Goal: Transaction & Acquisition: Purchase product/service

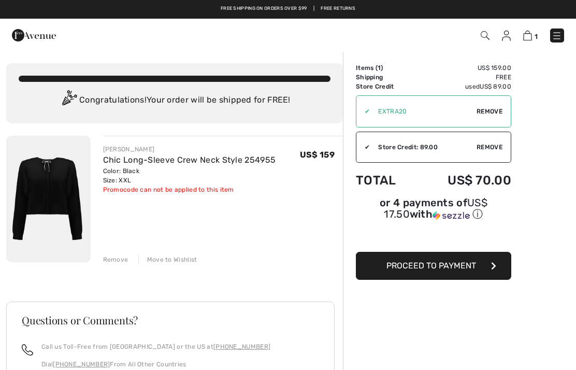
click at [49, 188] on img at bounding box center [48, 199] width 84 height 126
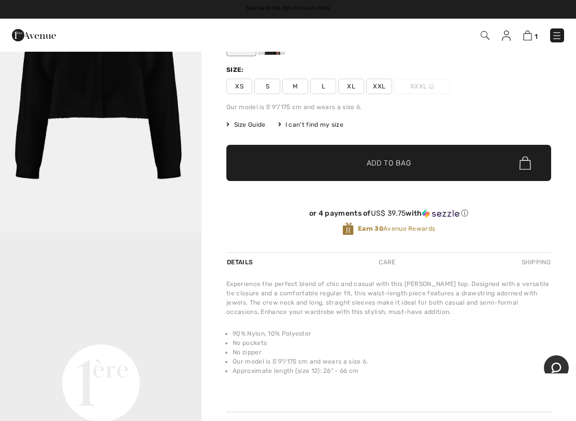
click at [534, 30] on link "1" at bounding box center [530, 35] width 14 height 12
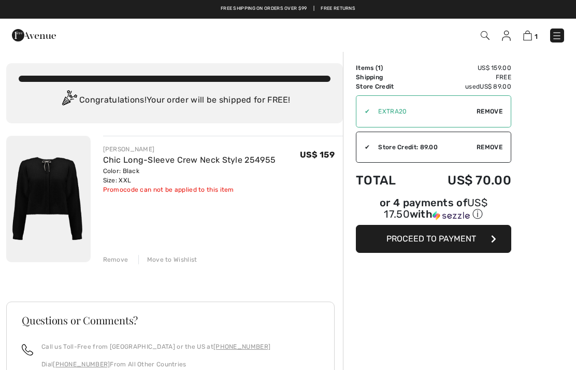
checkbox input "true"
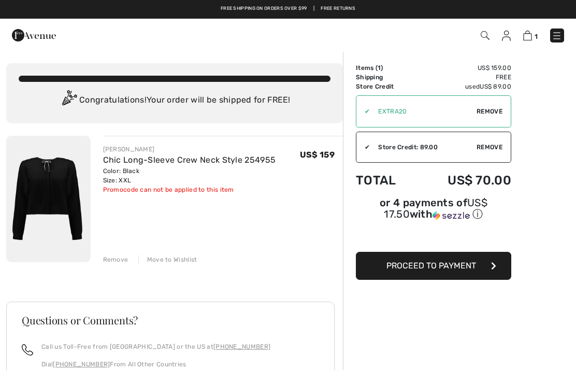
click at [558, 36] on img at bounding box center [556, 36] width 10 height 10
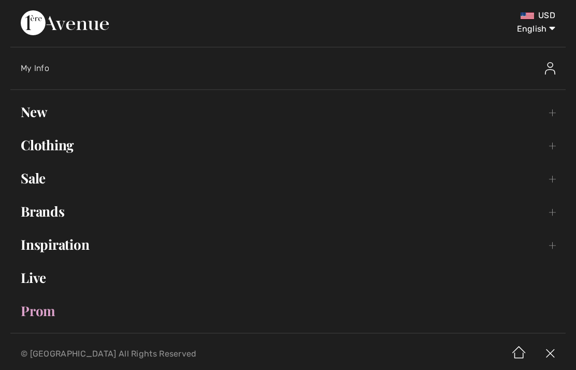
click at [39, 113] on link "New Toggle submenu" at bounding box center [287, 111] width 555 height 23
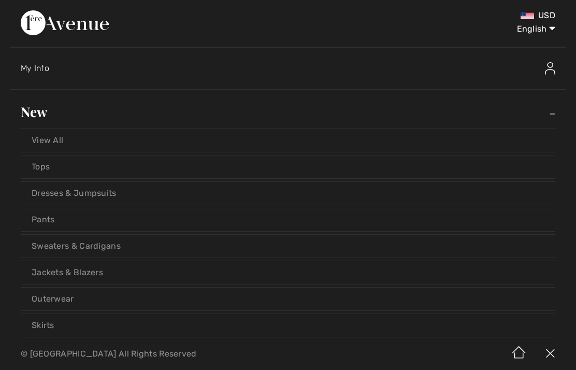
click at [56, 140] on link "View All" at bounding box center [287, 140] width 533 height 23
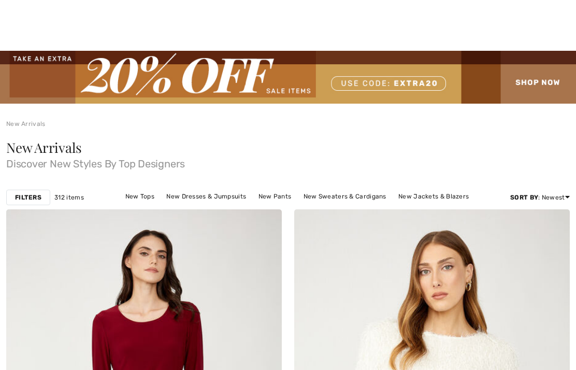
checkbox input "true"
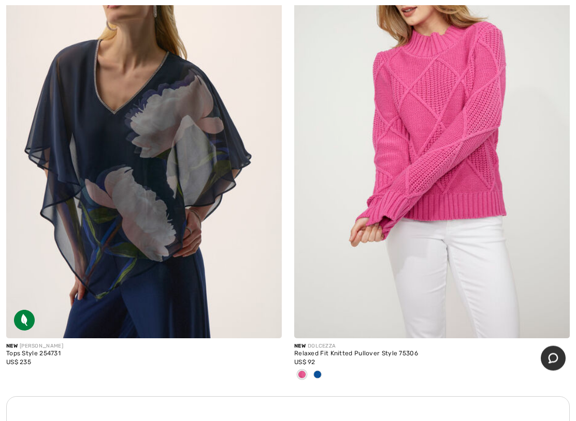
scroll to position [2588, 0]
click at [320, 367] on div at bounding box center [318, 375] width 16 height 17
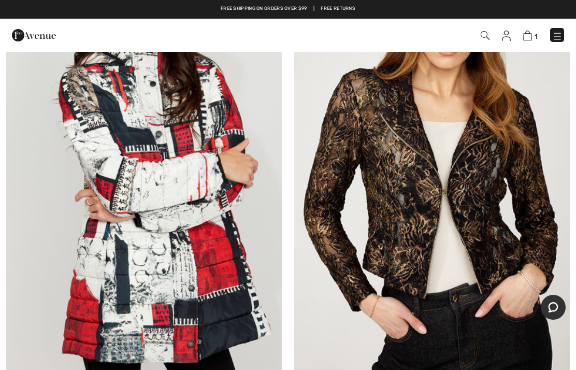
scroll to position [5416, 0]
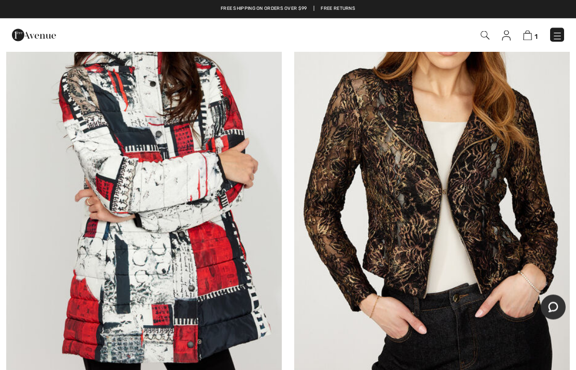
click at [502, 37] on img at bounding box center [506, 36] width 9 height 10
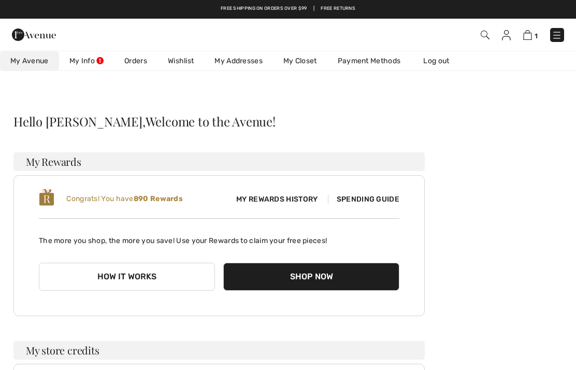
click at [187, 58] on link "Wishlist" at bounding box center [180, 60] width 47 height 19
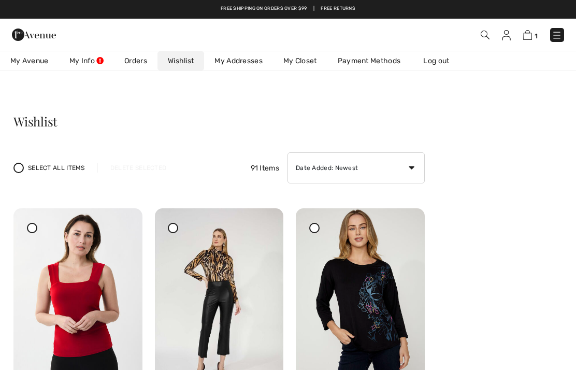
click at [508, 32] on img at bounding box center [506, 35] width 9 height 10
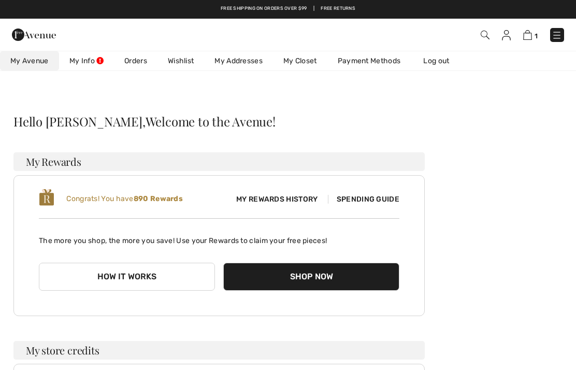
click at [142, 57] on link "Orders" at bounding box center [135, 60] width 43 height 19
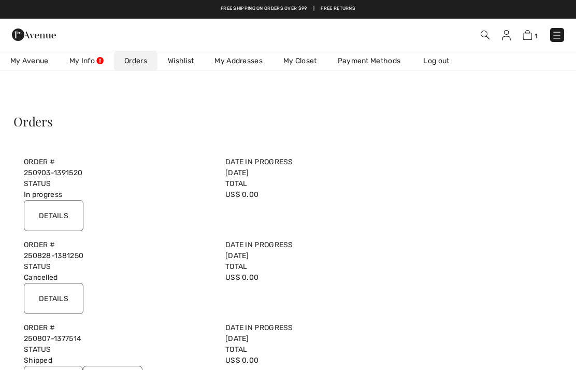
click at [60, 208] on input "Details" at bounding box center [54, 215] width 60 height 31
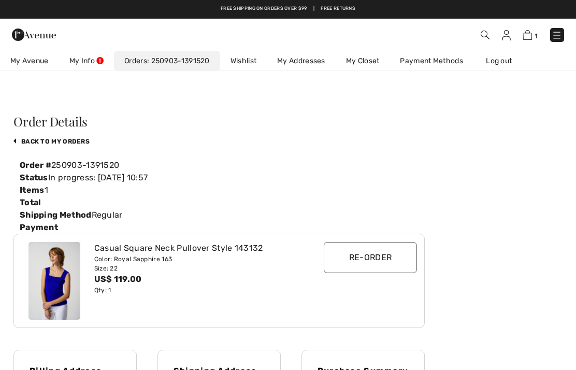
click at [51, 274] on img at bounding box center [54, 281] width 52 height 78
click at [59, 279] on img at bounding box center [54, 281] width 52 height 78
click at [64, 273] on img at bounding box center [54, 281] width 52 height 78
click at [385, 253] on input "Re-order" at bounding box center [370, 257] width 93 height 31
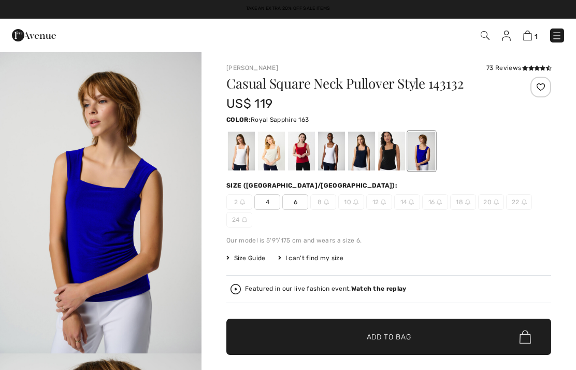
checkbox input "true"
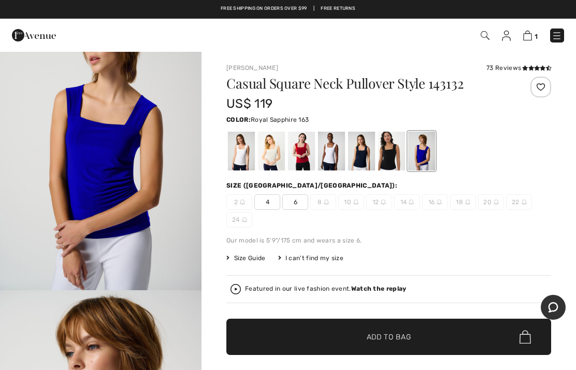
click at [528, 32] on img at bounding box center [527, 36] width 9 height 10
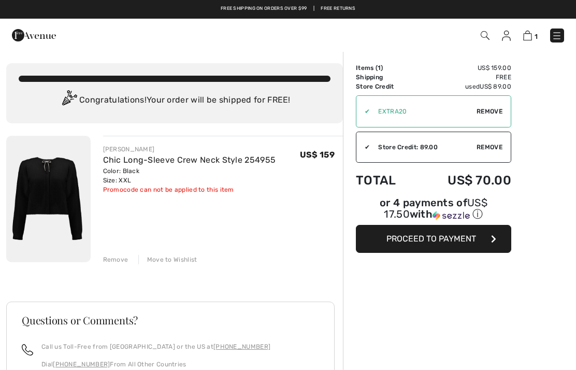
checkbox input "true"
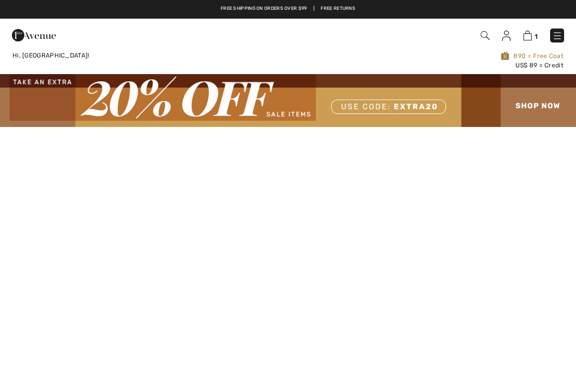
checkbox input "true"
click at [538, 106] on img at bounding box center [288, 100] width 576 height 53
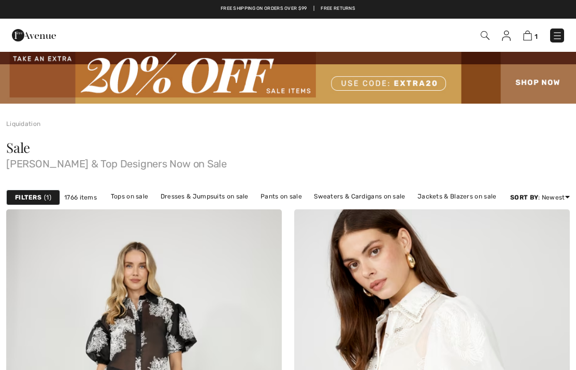
checkbox input "true"
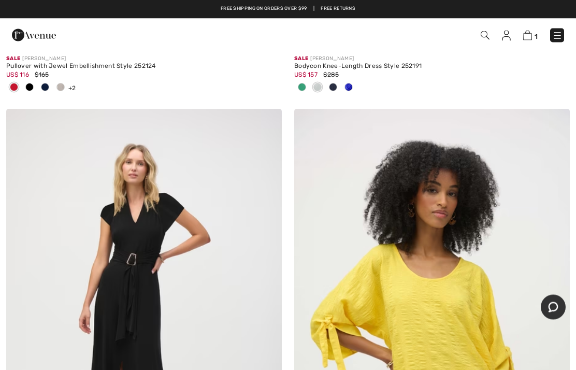
scroll to position [9595, 0]
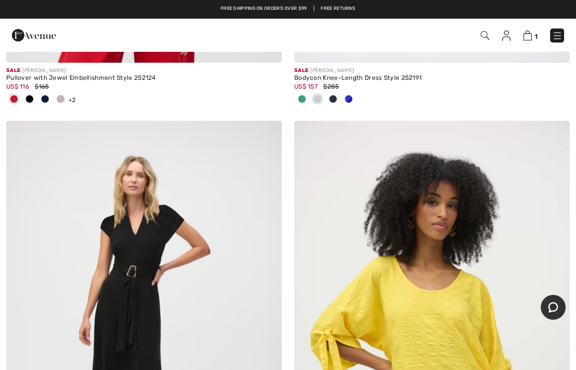
click at [529, 33] on img at bounding box center [527, 36] width 9 height 10
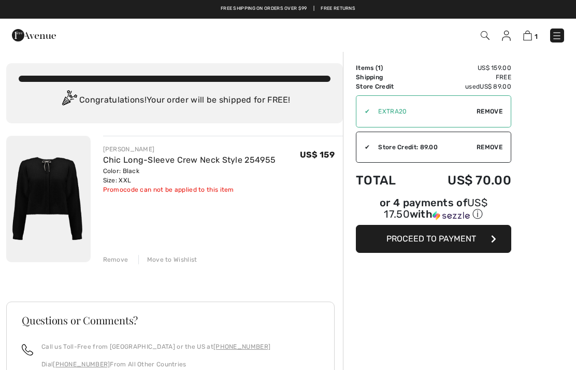
checkbox input "true"
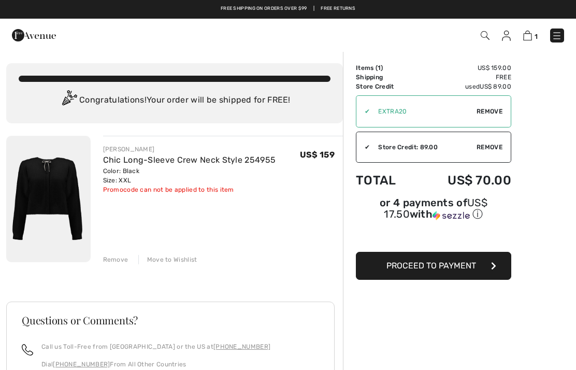
click at [408, 266] on span "Proceed to Payment" at bounding box center [431, 265] width 90 height 10
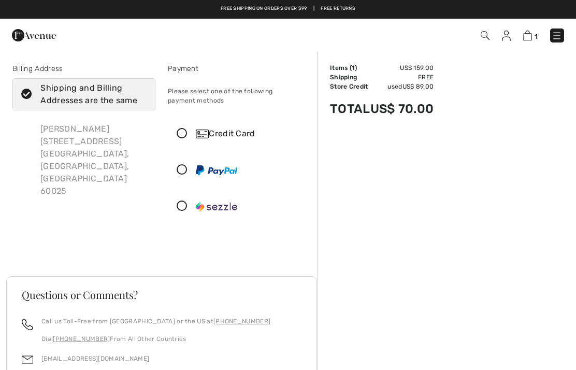
click at [185, 204] on icon at bounding box center [181, 206] width 27 height 11
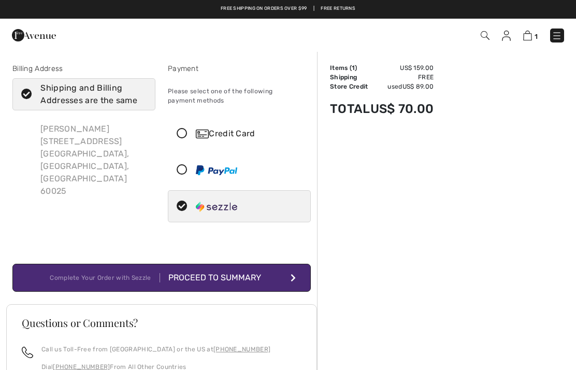
click at [230, 273] on div "Proceed to Summary" at bounding box center [216, 277] width 113 height 12
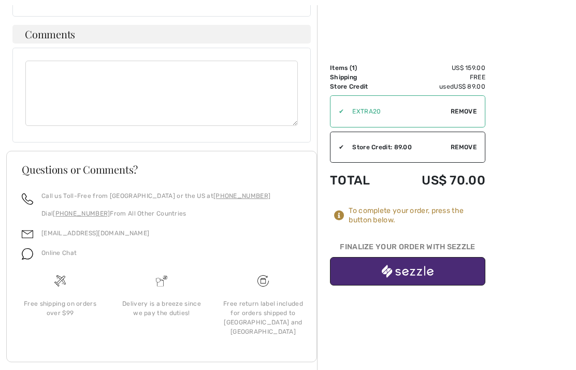
scroll to position [588, 0]
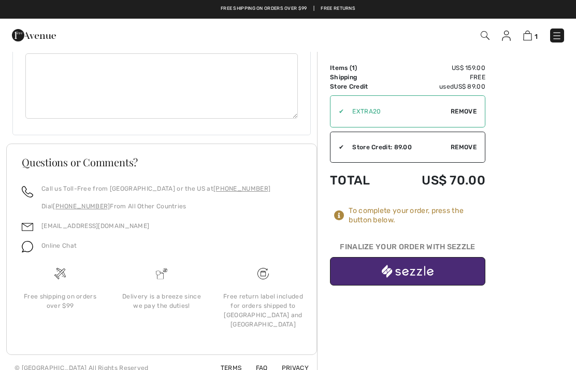
click at [414, 270] on img "button" at bounding box center [408, 271] width 52 height 13
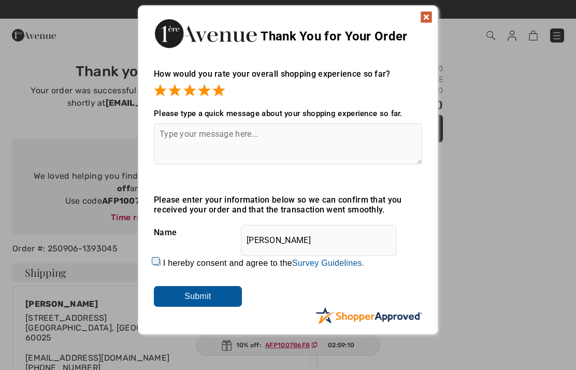
click at [160, 259] on input "I hereby consent and agree to the By submitting a review, you grant permission …" at bounding box center [157, 262] width 7 height 7
checkbox input "true"
click at [201, 291] on input "Submit" at bounding box center [198, 296] width 88 height 21
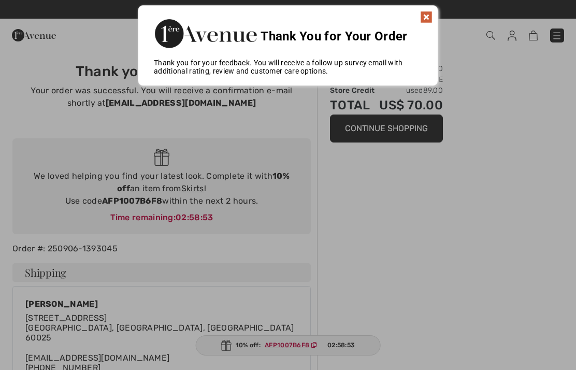
click at [425, 18] on img at bounding box center [426, 17] width 12 height 12
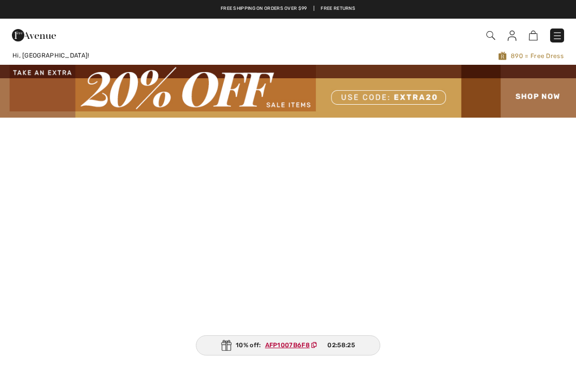
checkbox input "true"
click at [560, 34] on img at bounding box center [557, 36] width 10 height 10
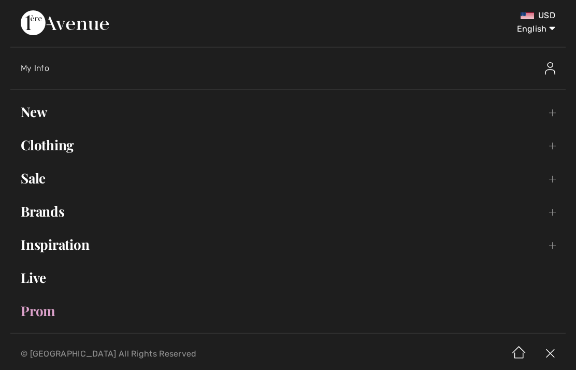
click at [43, 111] on link "New Toggle submenu" at bounding box center [287, 111] width 555 height 23
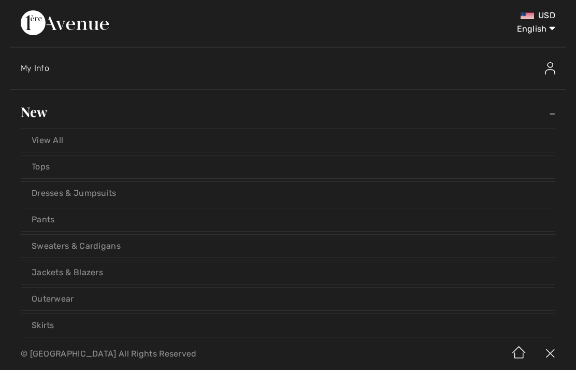
click at [48, 138] on link "View All" at bounding box center [287, 140] width 533 height 23
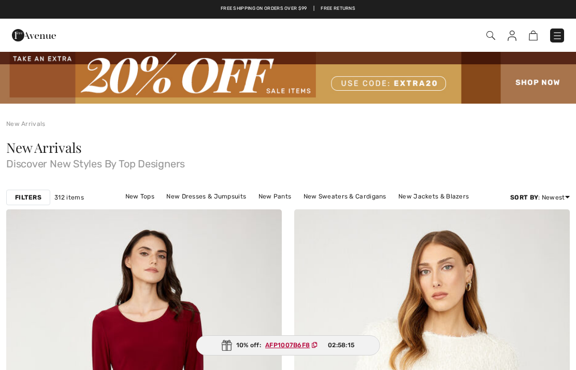
checkbox input "true"
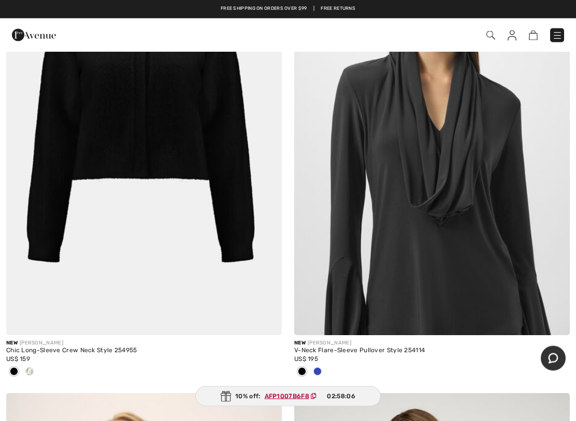
scroll to position [2112, 0]
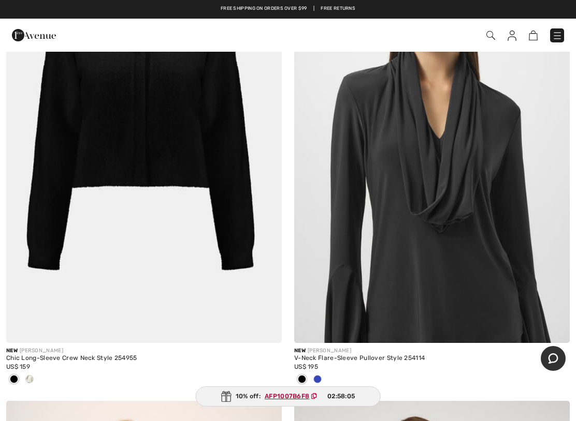
click at [89, 164] on img at bounding box center [143, 136] width 275 height 413
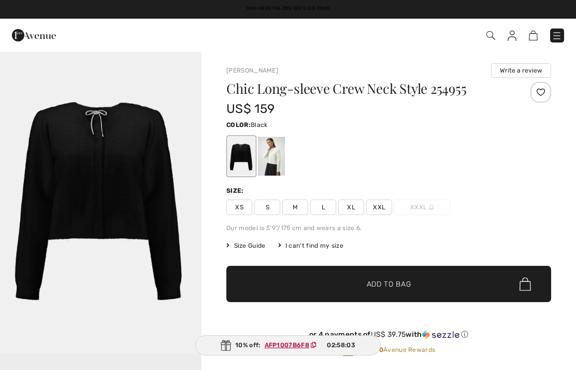
checkbox input "true"
